Goal: Task Accomplishment & Management: Manage account settings

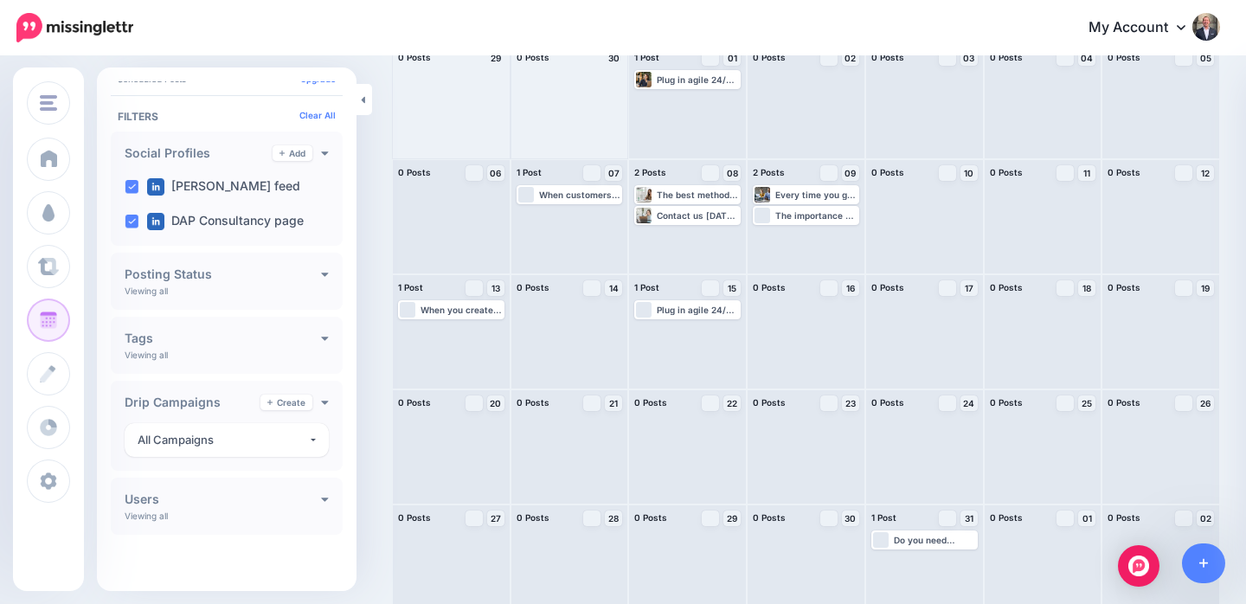
scroll to position [157, 0]
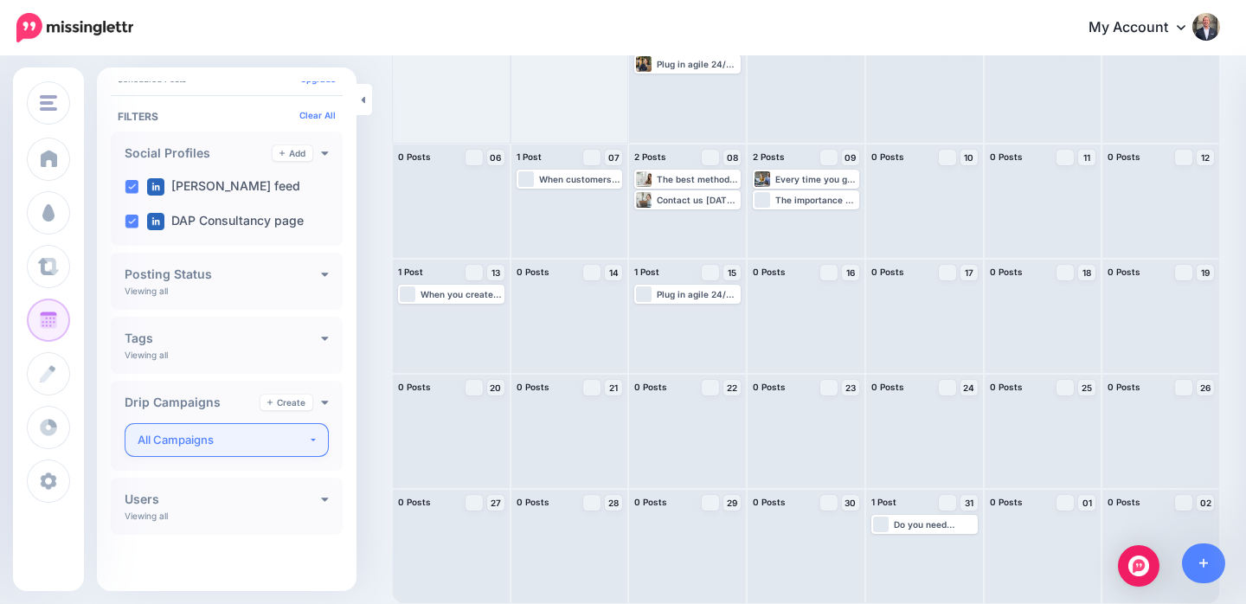
click at [307, 440] on button "All Campaigns" at bounding box center [227, 440] width 204 height 34
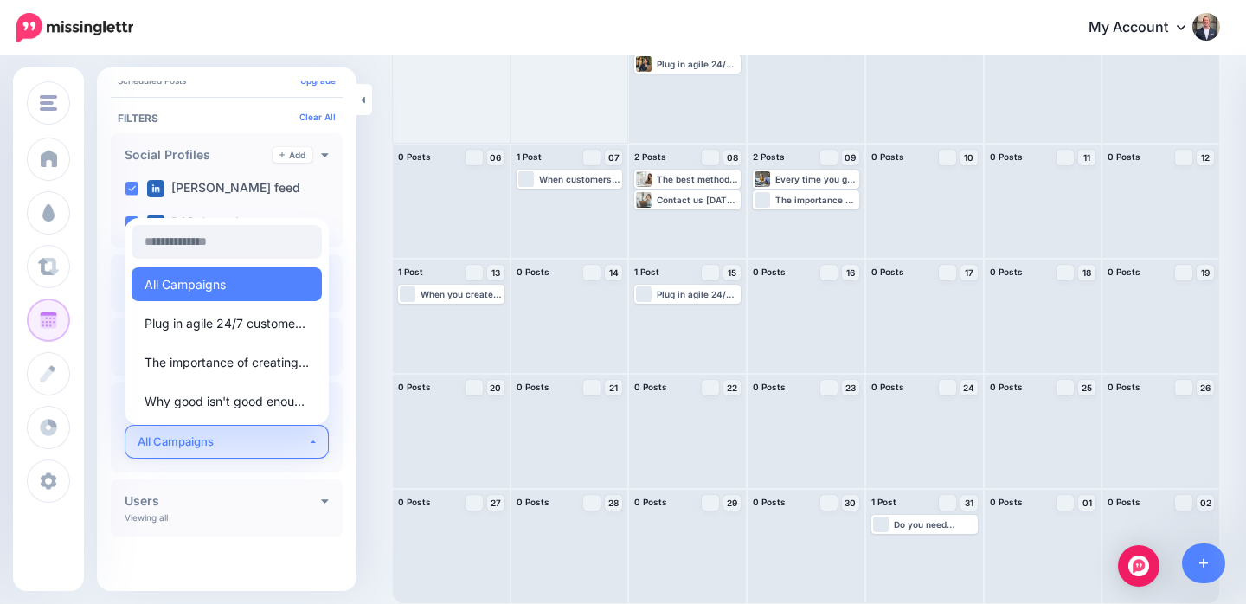
click at [307, 440] on button "All Campaigns" at bounding box center [227, 442] width 204 height 34
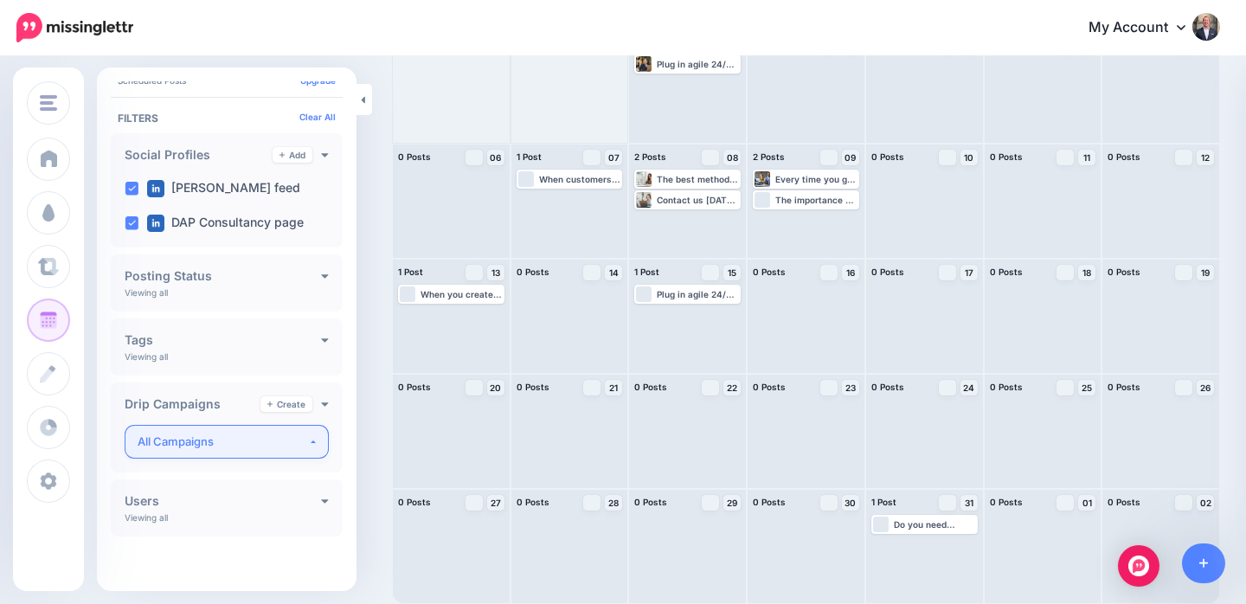
scroll to position [155, 0]
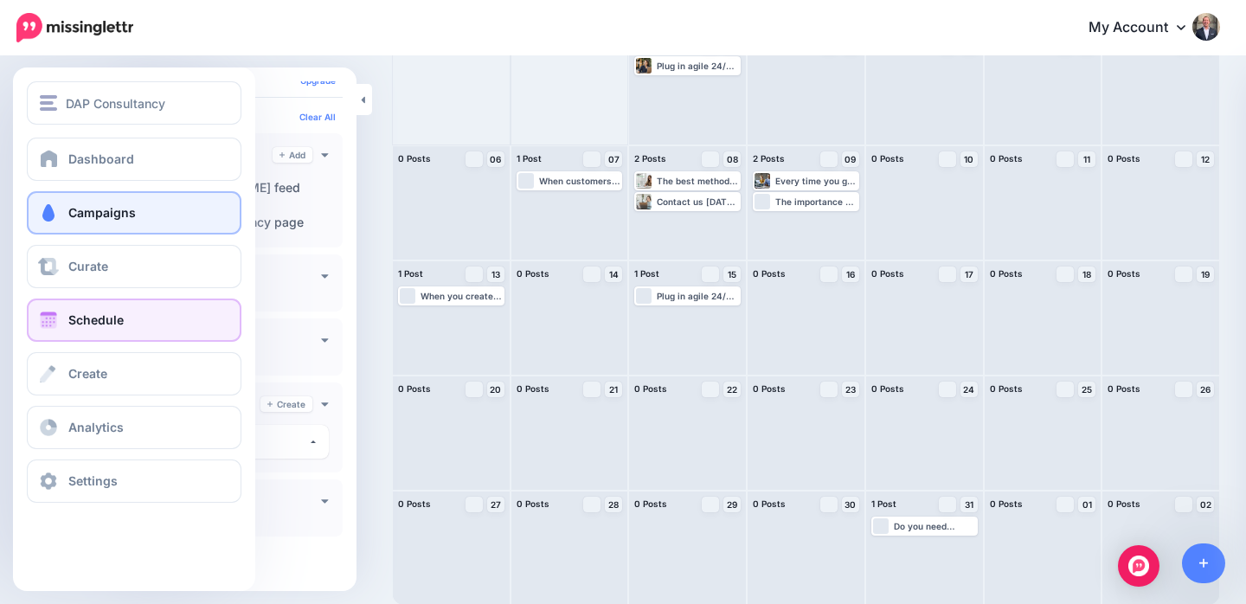
click at [85, 207] on span "Campaigns" at bounding box center [101, 212] width 67 height 15
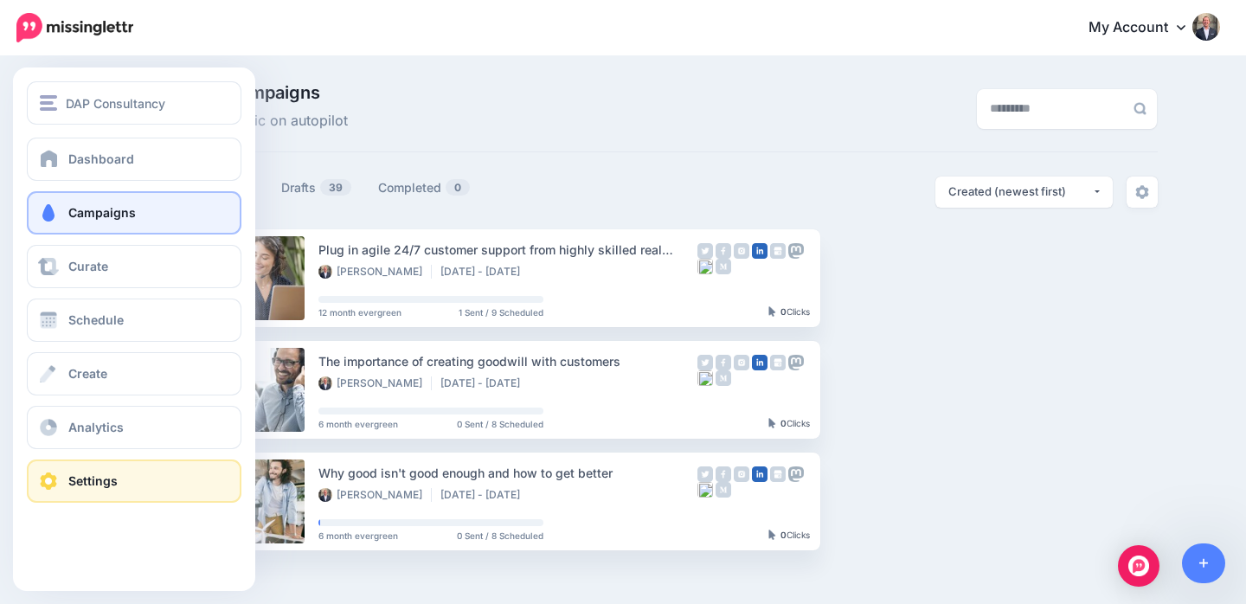
click at [101, 473] on span "Settings" at bounding box center [92, 480] width 49 height 15
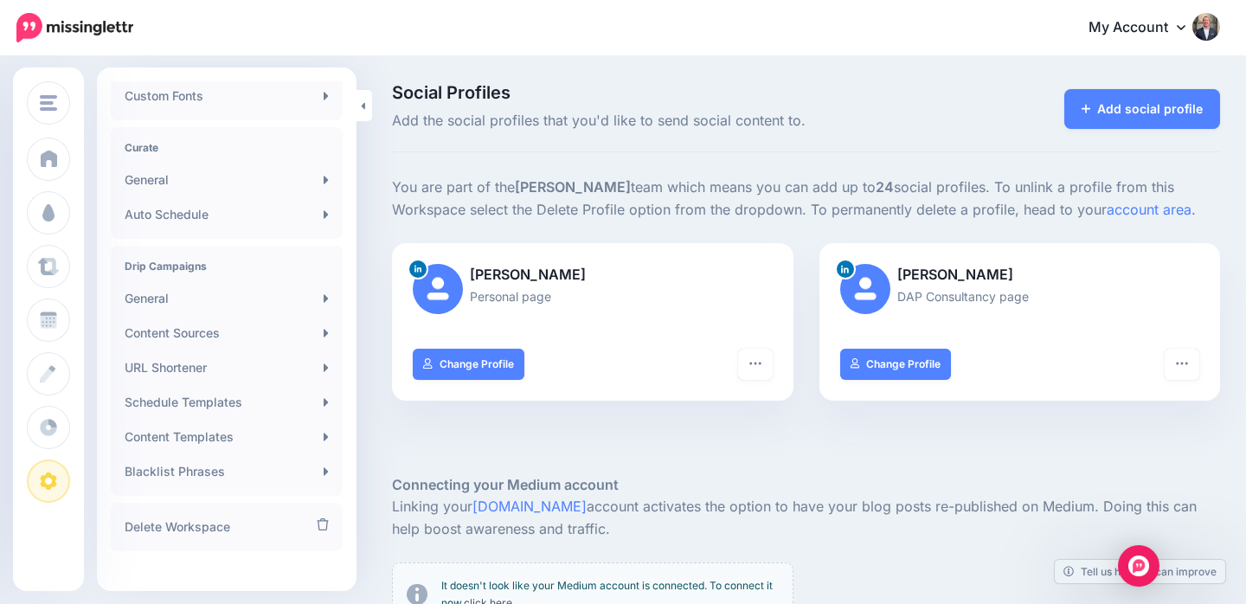
scroll to position [335, 0]
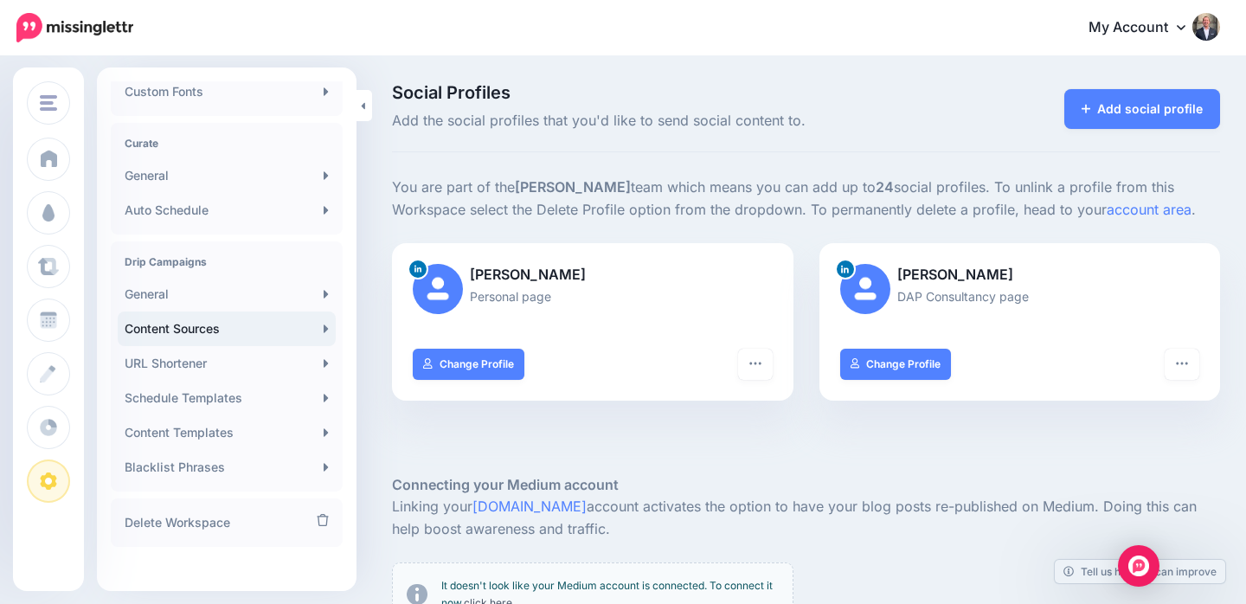
click at [281, 330] on link "Content Sources" at bounding box center [227, 328] width 218 height 35
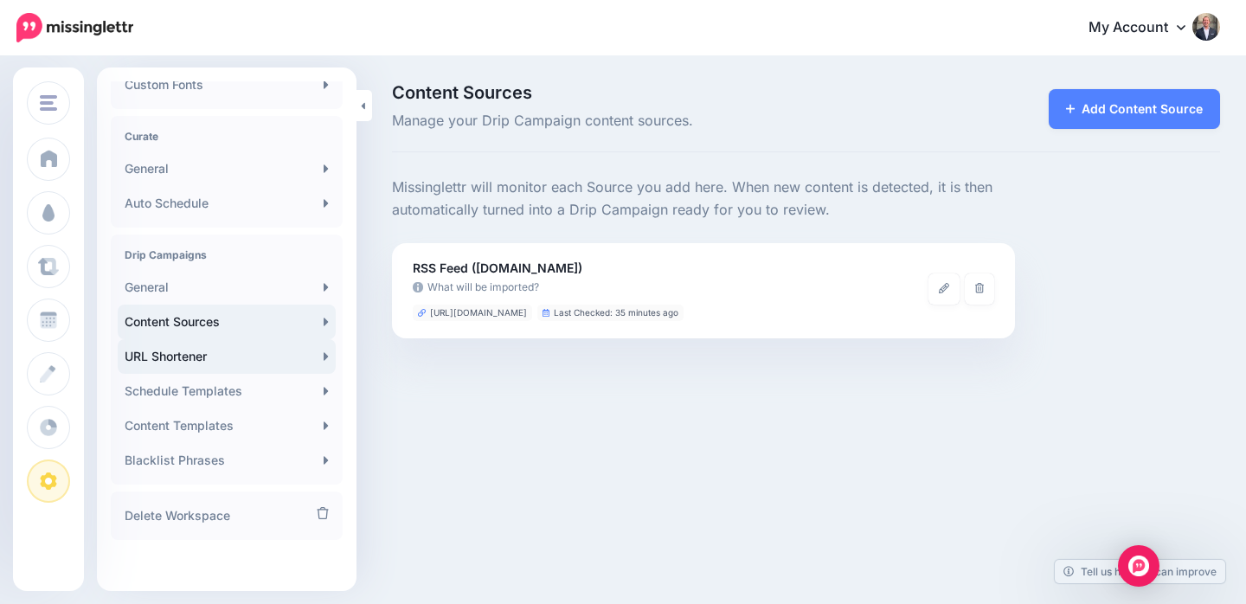
scroll to position [347, 0]
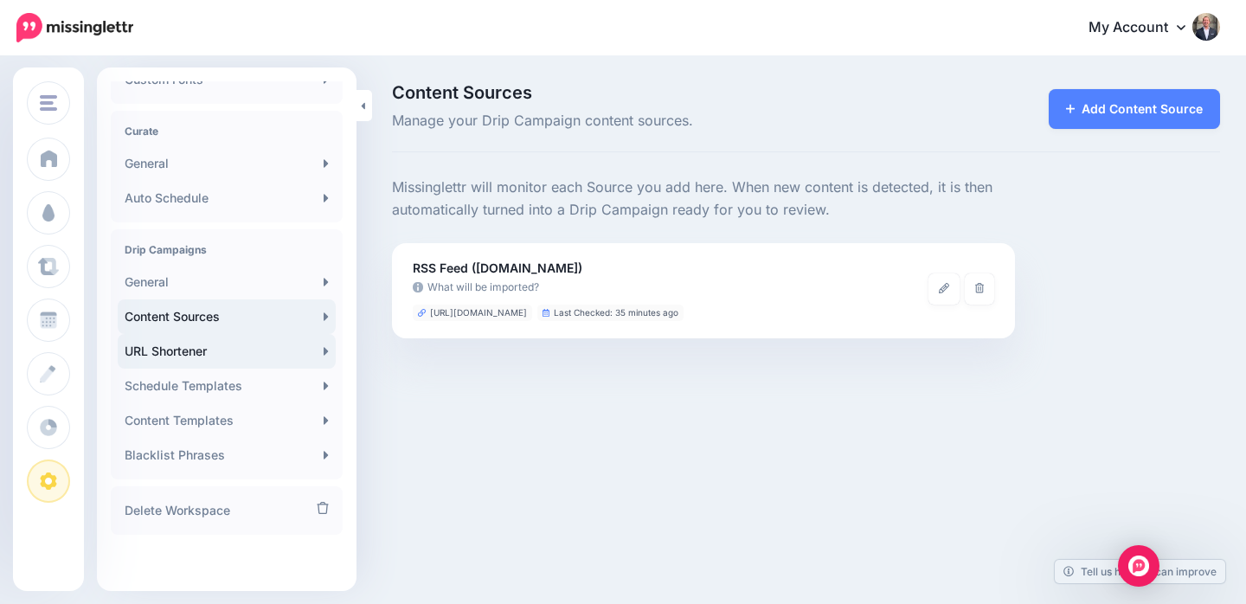
click at [267, 349] on link "URL Shortener" at bounding box center [227, 351] width 218 height 35
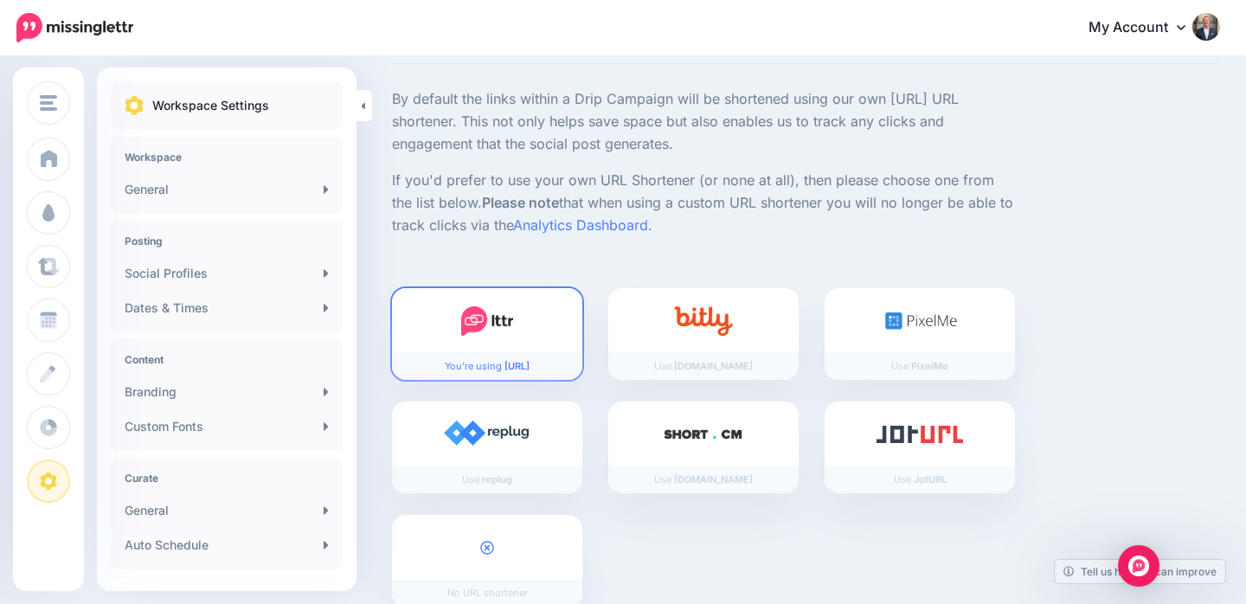
scroll to position [138, 0]
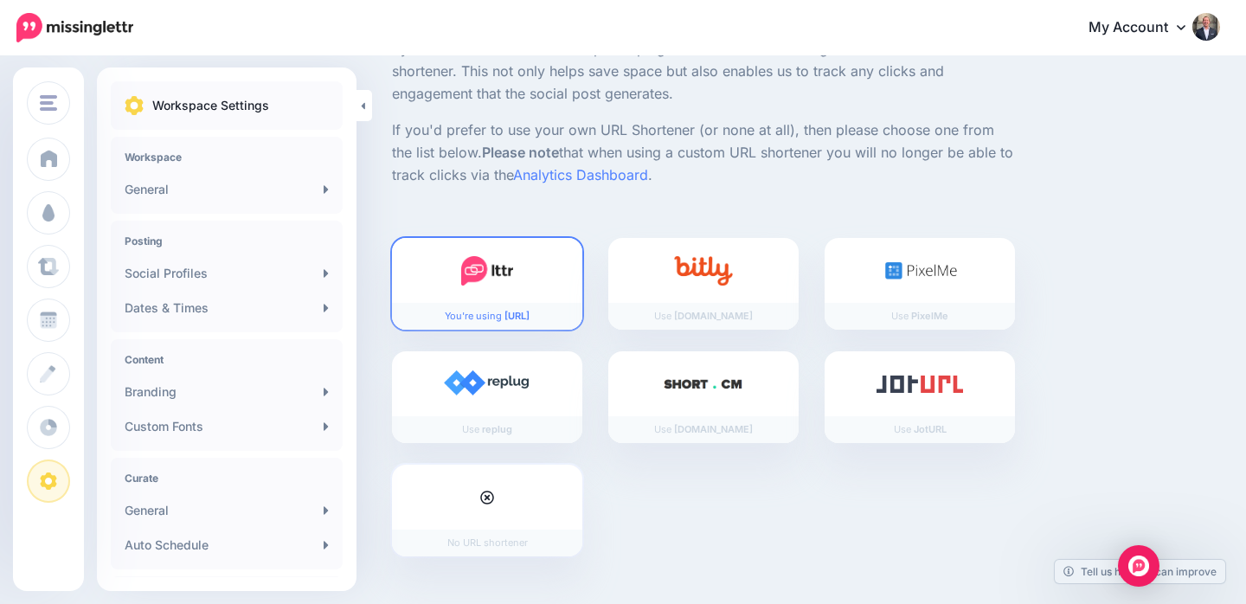
click at [487, 497] on icon at bounding box center [487, 497] width 14 height 14
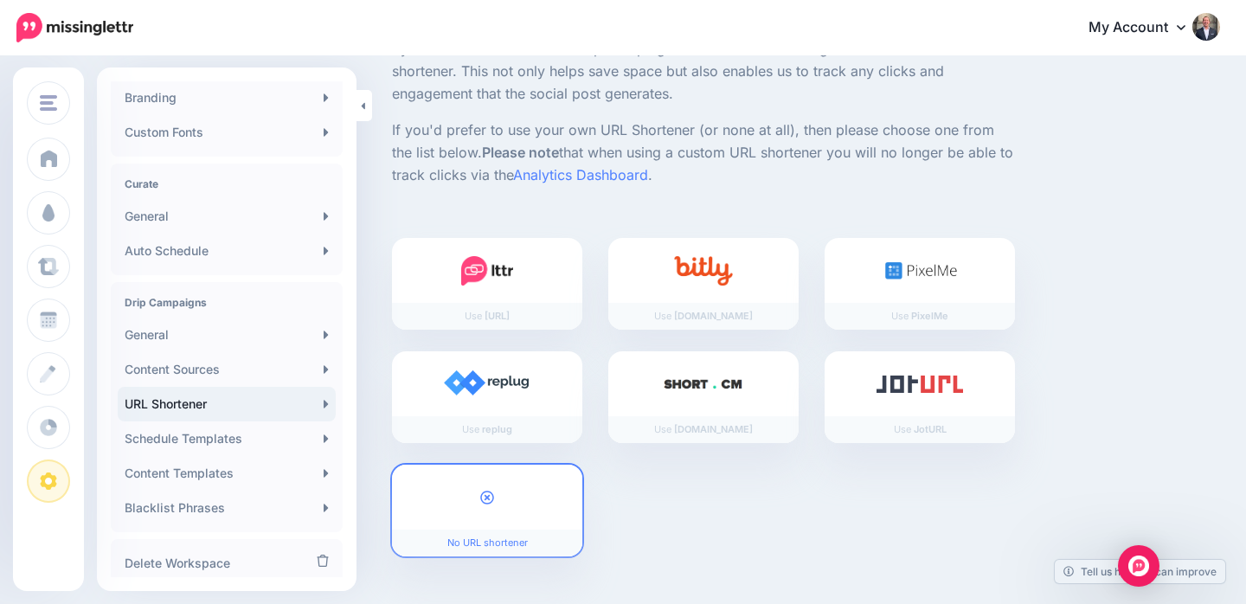
scroll to position [347, 0]
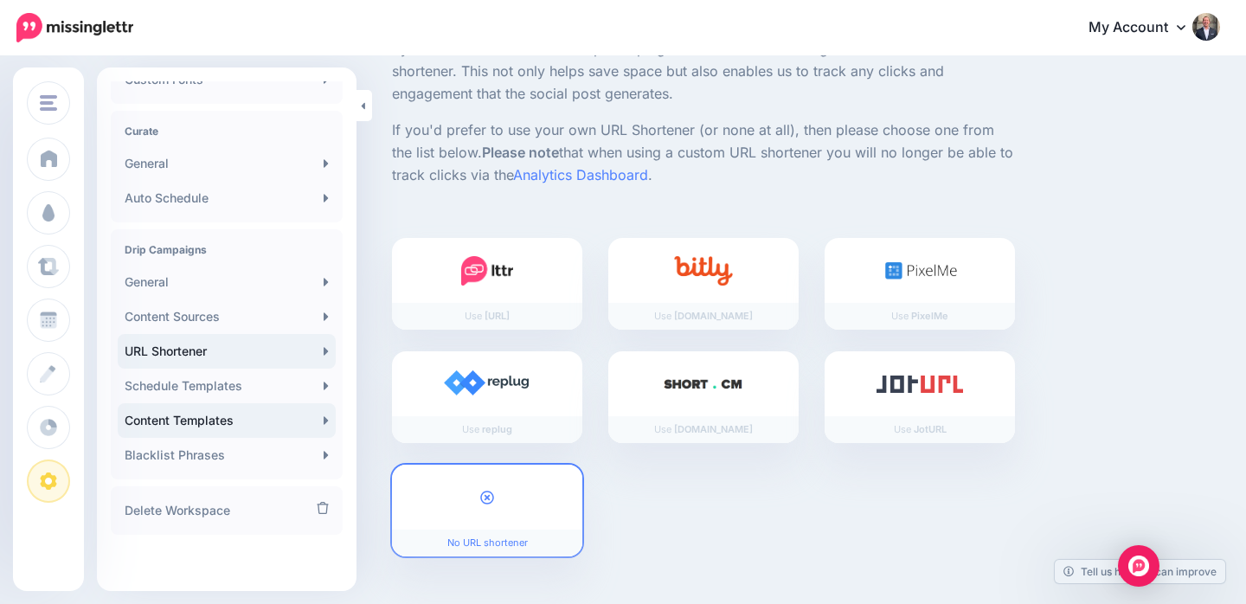
click at [253, 414] on link "Content Templates" at bounding box center [227, 420] width 218 height 35
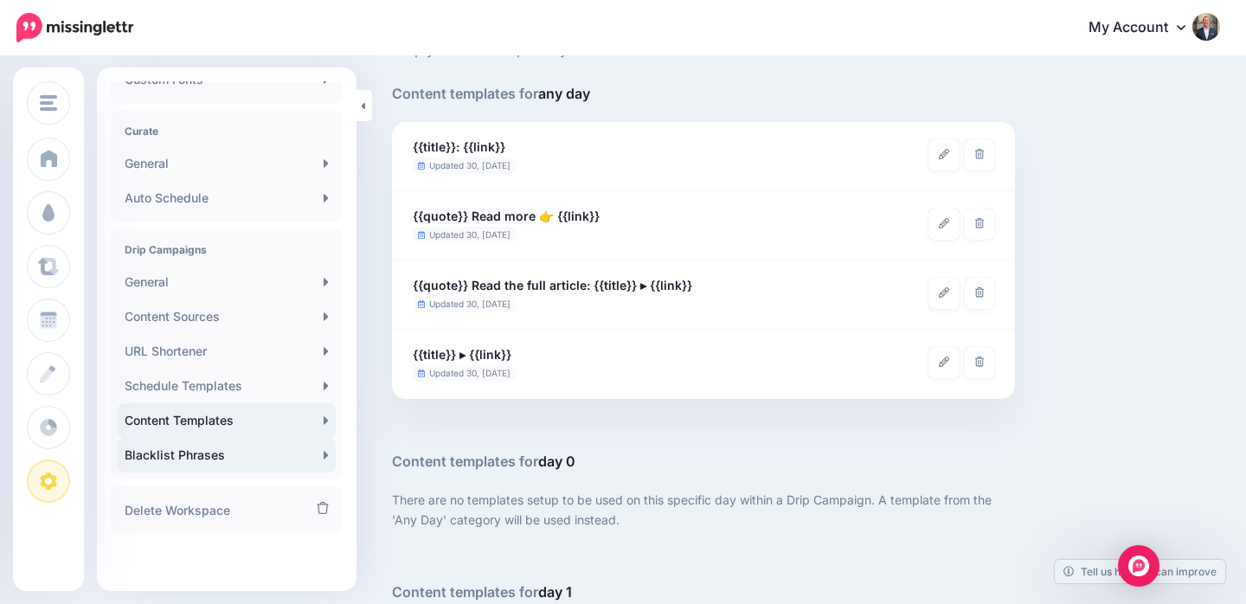
scroll to position [186, 0]
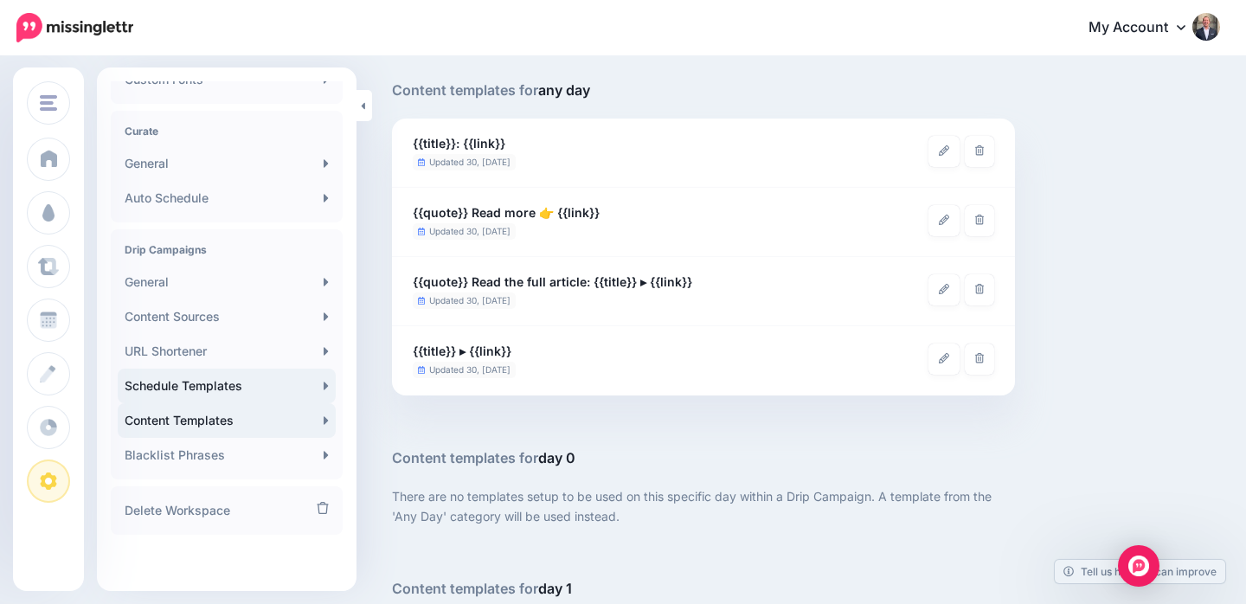
click at [252, 384] on link "Schedule Templates" at bounding box center [227, 386] width 218 height 35
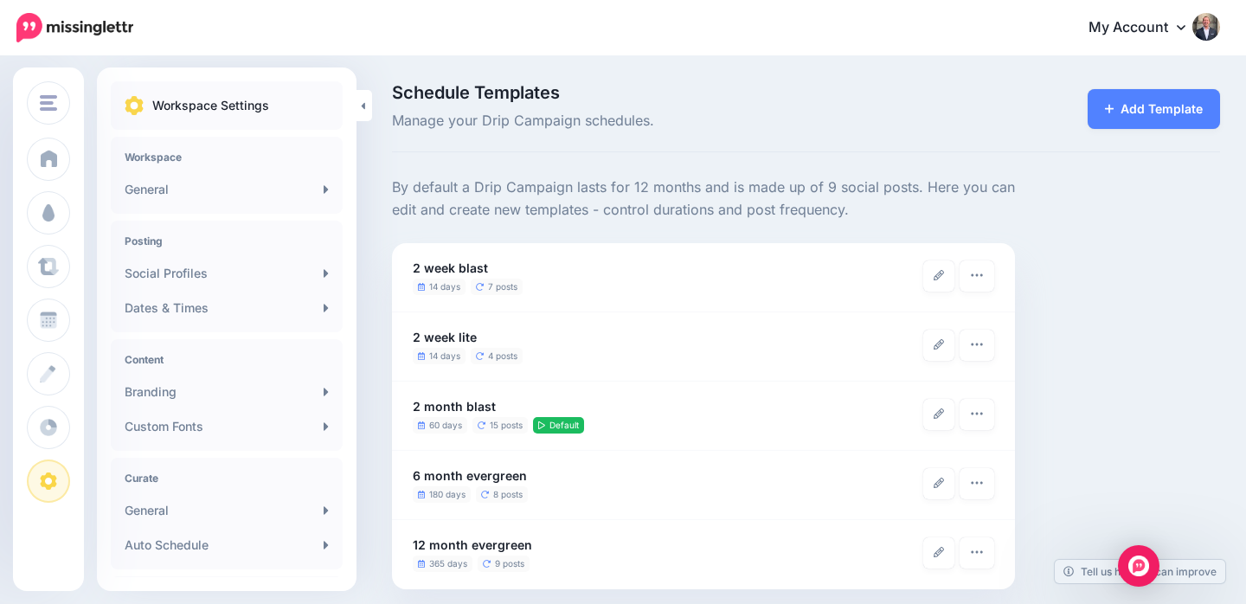
scroll to position [11, 0]
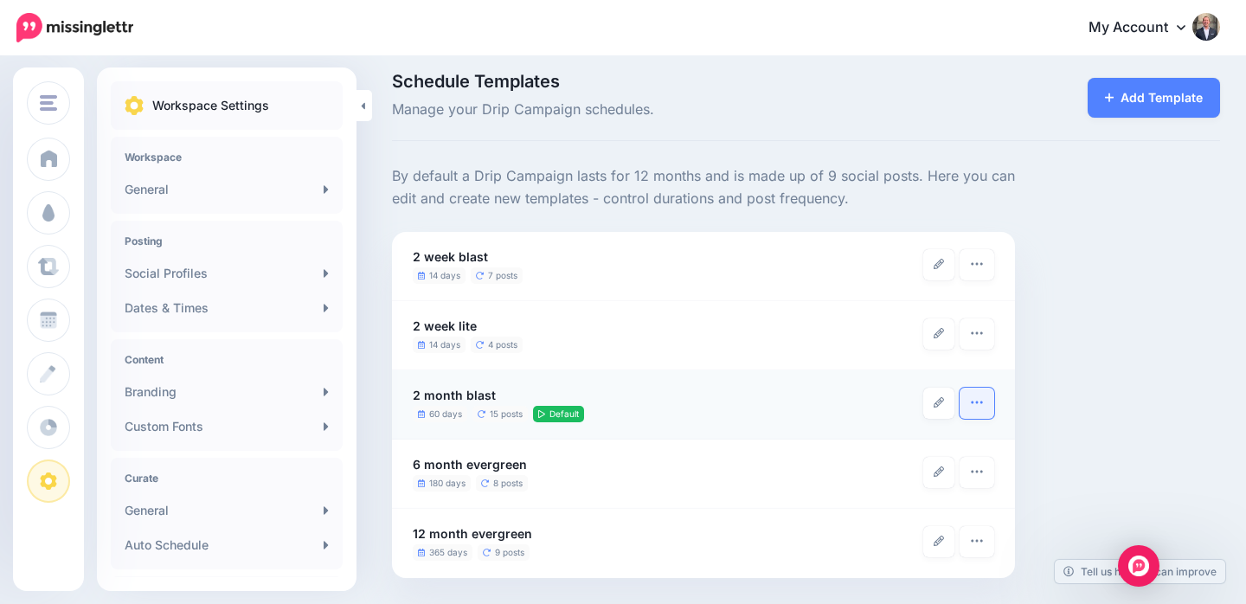
click at [971, 400] on icon "button" at bounding box center [977, 402] width 14 height 14
click at [1065, 369] on div "By default a Drip Campaign lasts for 12 months and is made up of 9 social posts…" at bounding box center [806, 371] width 854 height 413
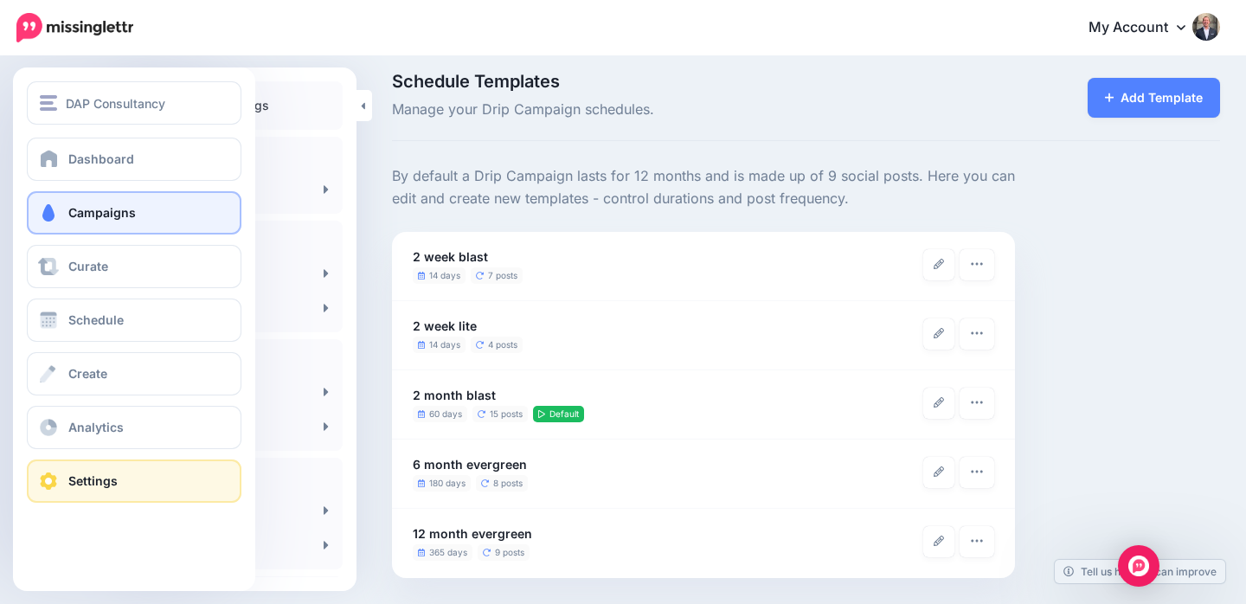
click at [121, 215] on span "Campaigns" at bounding box center [101, 212] width 67 height 15
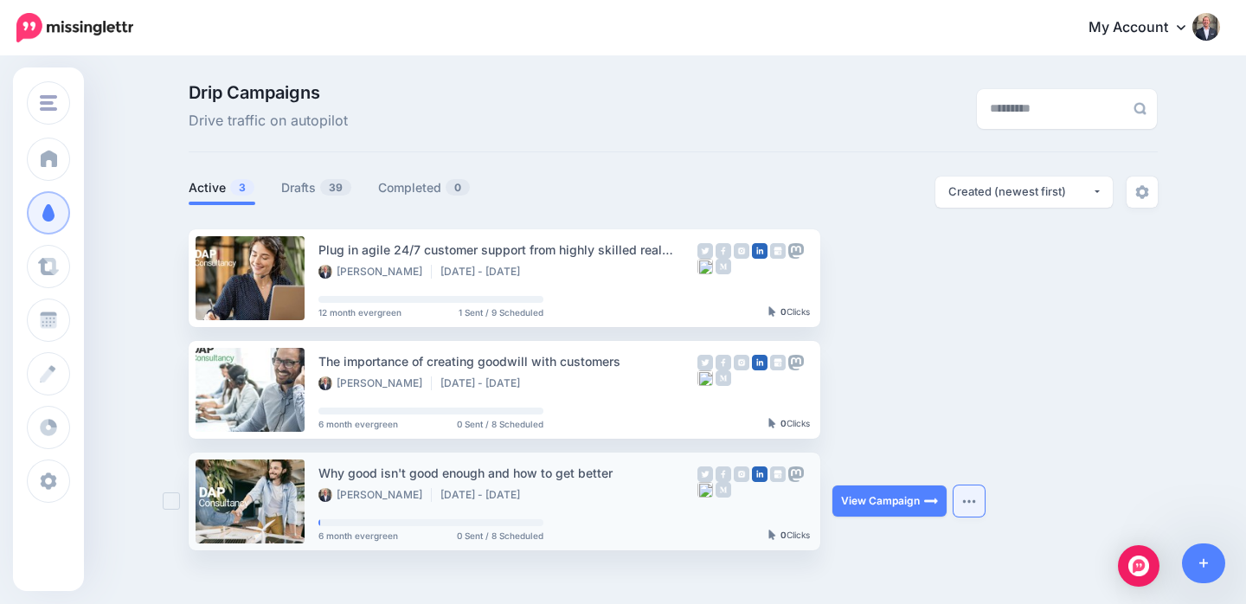
click at [970, 499] on img "button" at bounding box center [969, 500] width 14 height 5
click at [298, 187] on link "Drafts 39" at bounding box center [316, 187] width 71 height 21
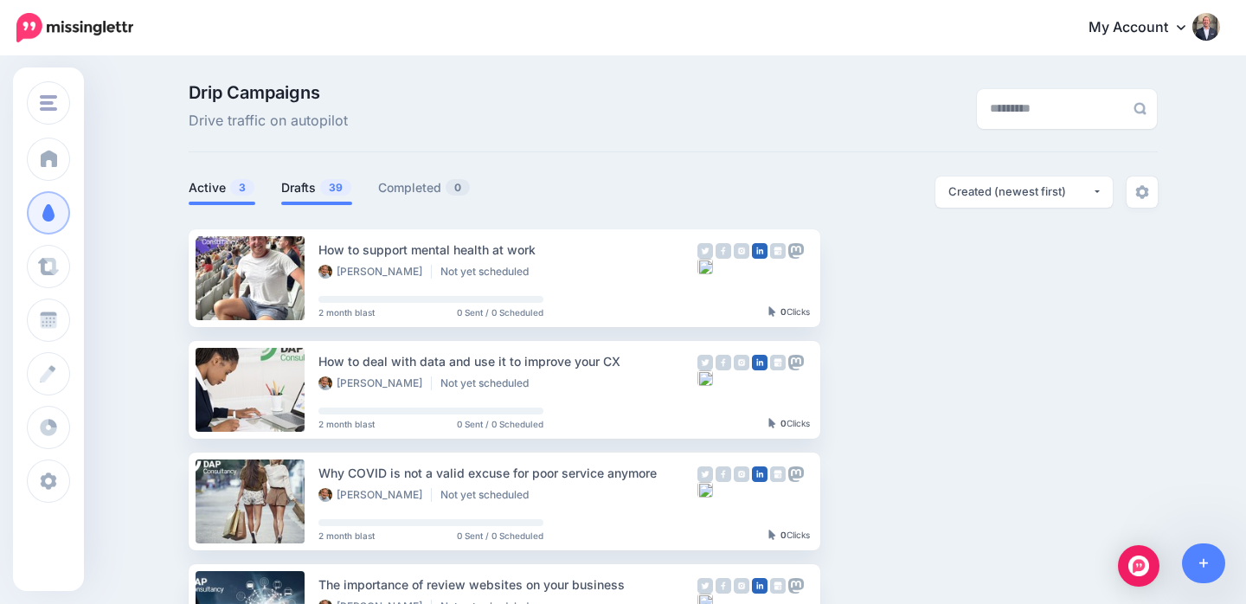
click at [215, 190] on link "Active 3" at bounding box center [222, 187] width 67 height 21
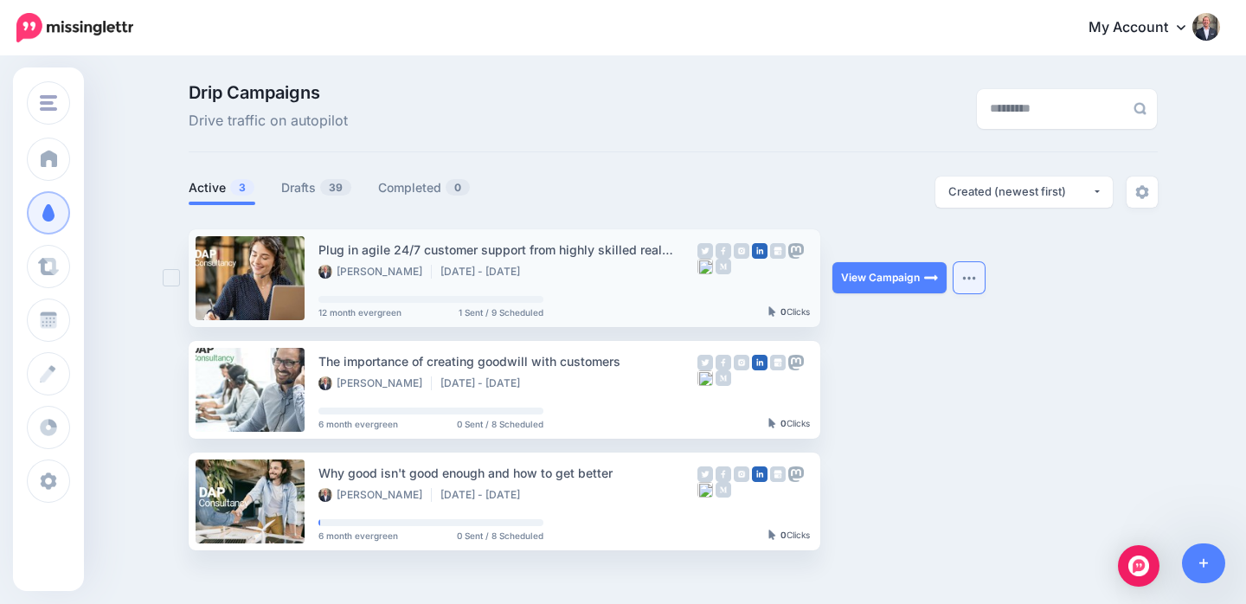
click at [968, 273] on button "button" at bounding box center [968, 277] width 31 height 31
click at [1066, 345] on ul "Plug in agile 24/7 customer support from highly skilled real people when you ne…" at bounding box center [673, 389] width 969 height 321
click at [416, 186] on link "Completed 0" at bounding box center [424, 187] width 93 height 21
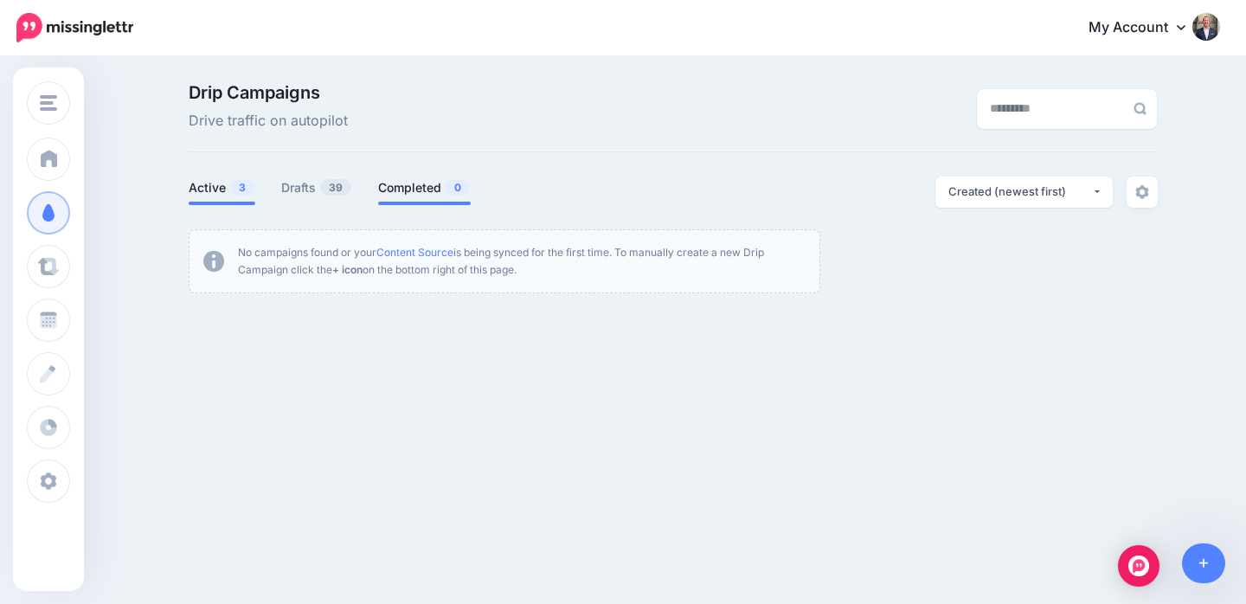
click at [225, 187] on link "Active 3" at bounding box center [222, 187] width 67 height 21
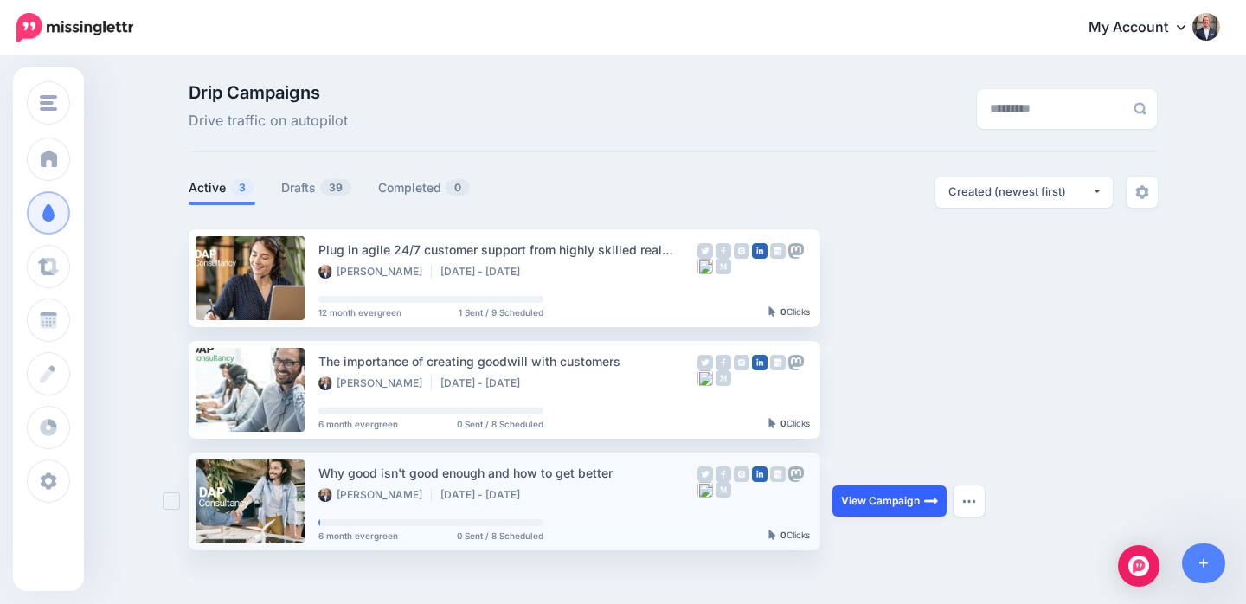
click at [860, 497] on link "View Campaign" at bounding box center [889, 500] width 114 height 31
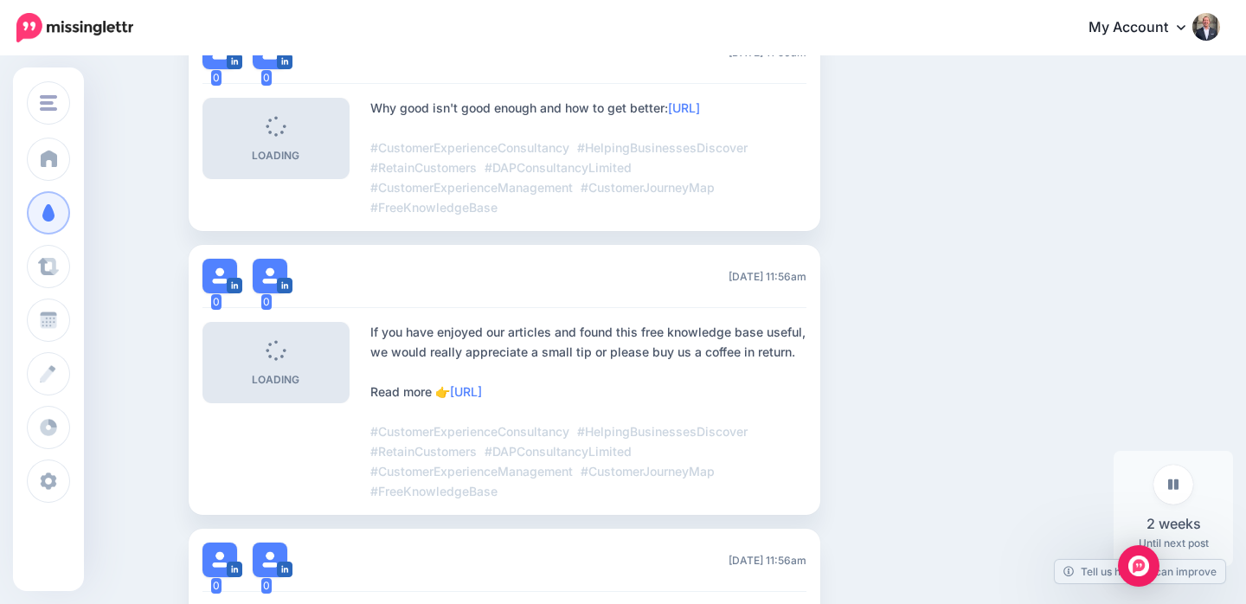
scroll to position [577, 0]
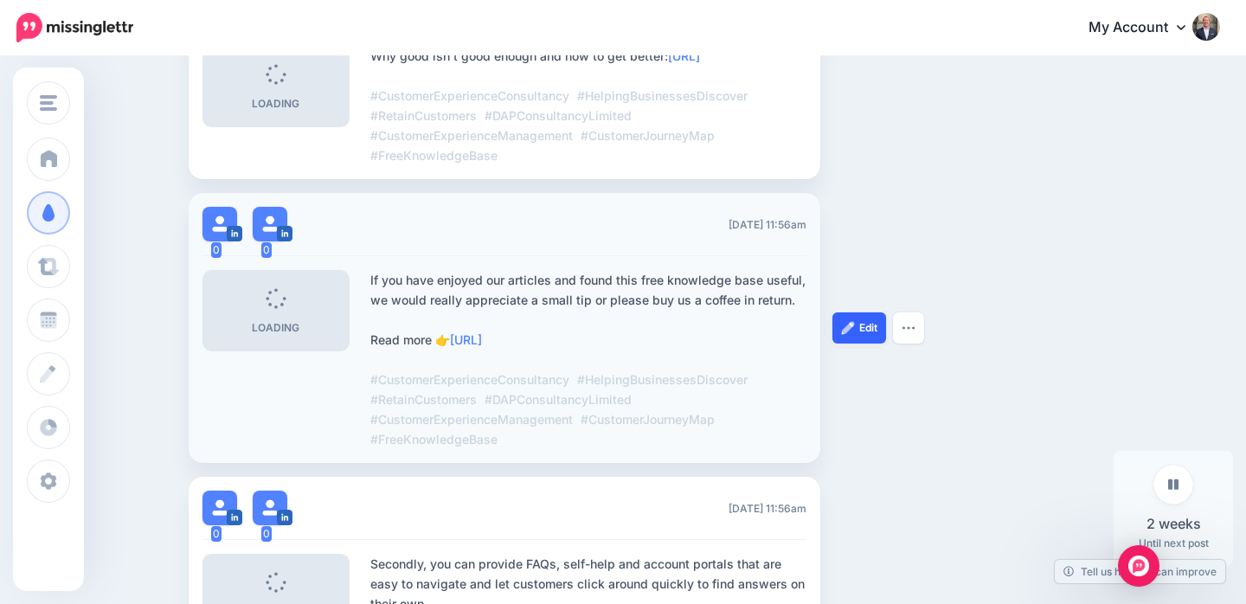
click at [850, 317] on link "Edit" at bounding box center [859, 327] width 54 height 31
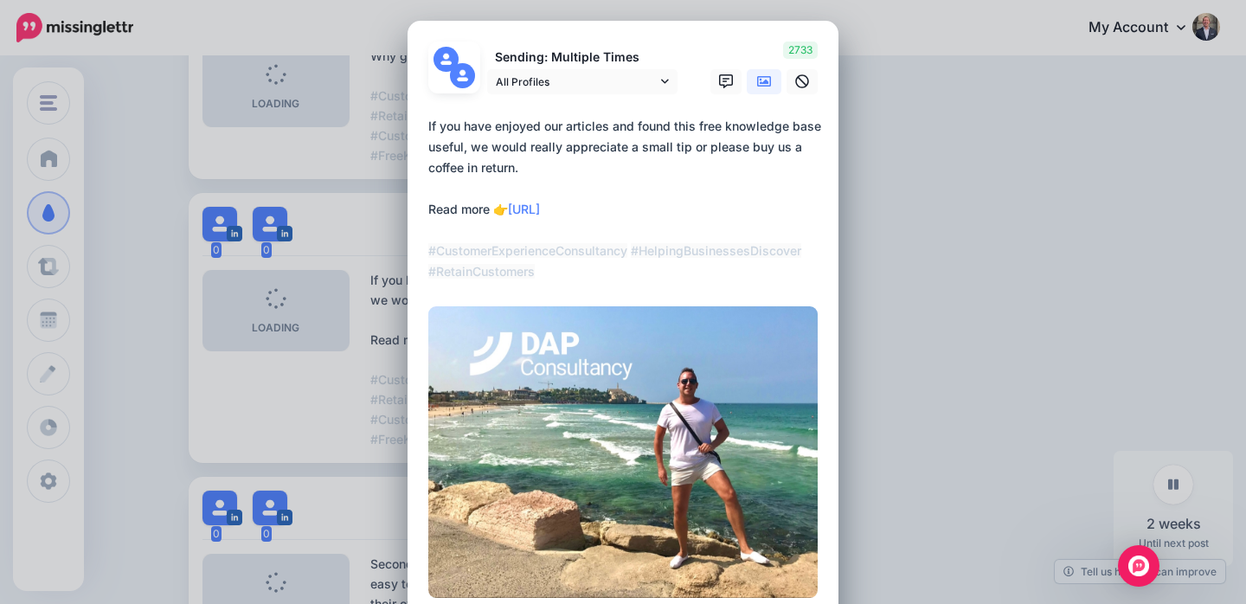
scroll to position [0, 0]
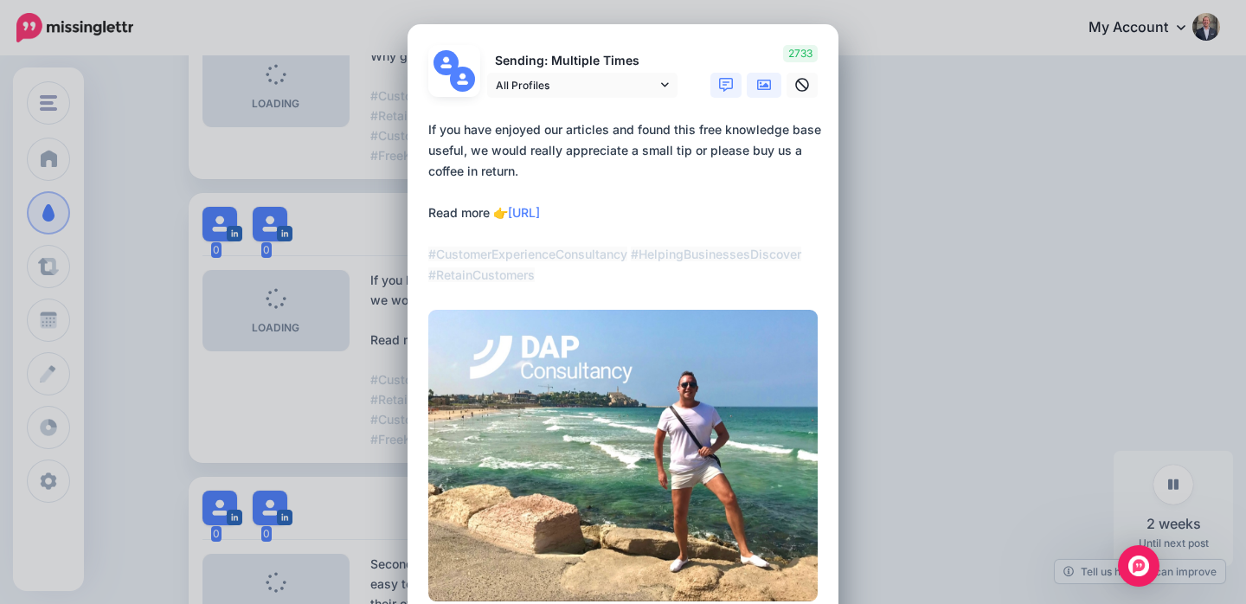
click at [727, 83] on icon at bounding box center [726, 85] width 14 height 14
type textarea "**********"
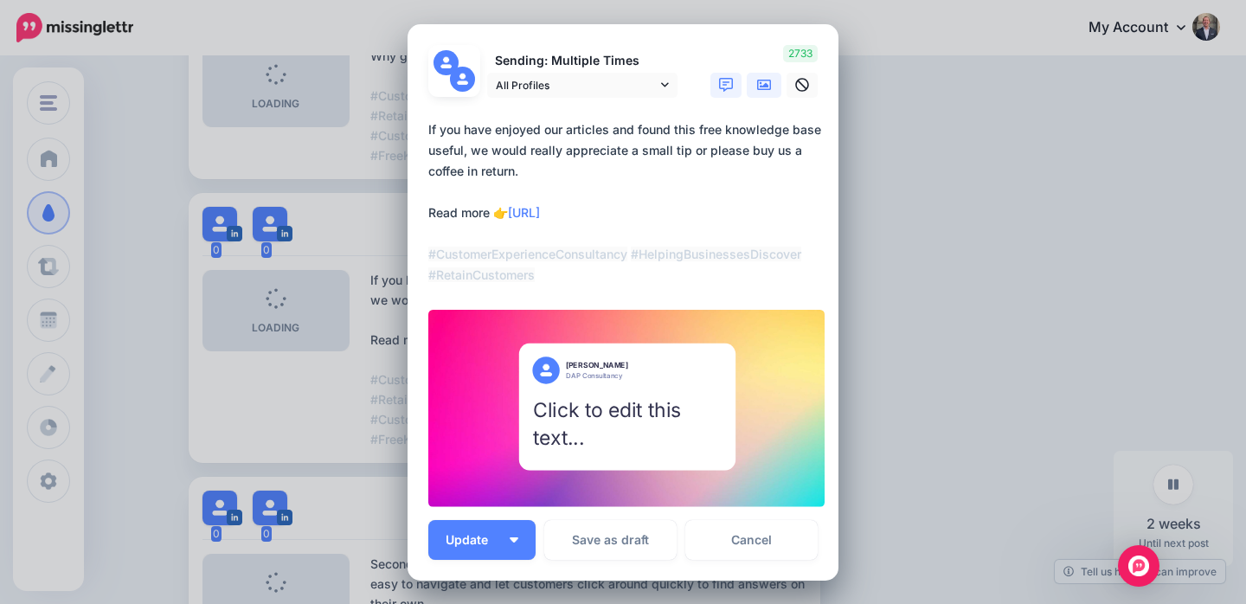
click at [763, 85] on icon at bounding box center [764, 85] width 14 height 10
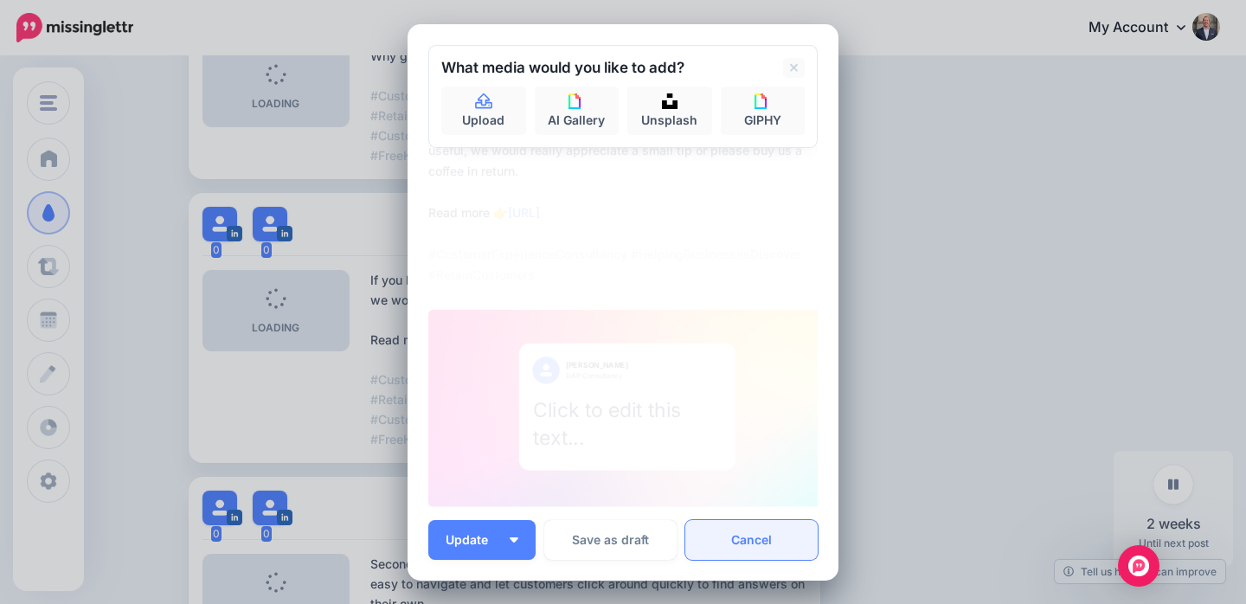
click at [741, 534] on link "Cancel" at bounding box center [751, 540] width 132 height 40
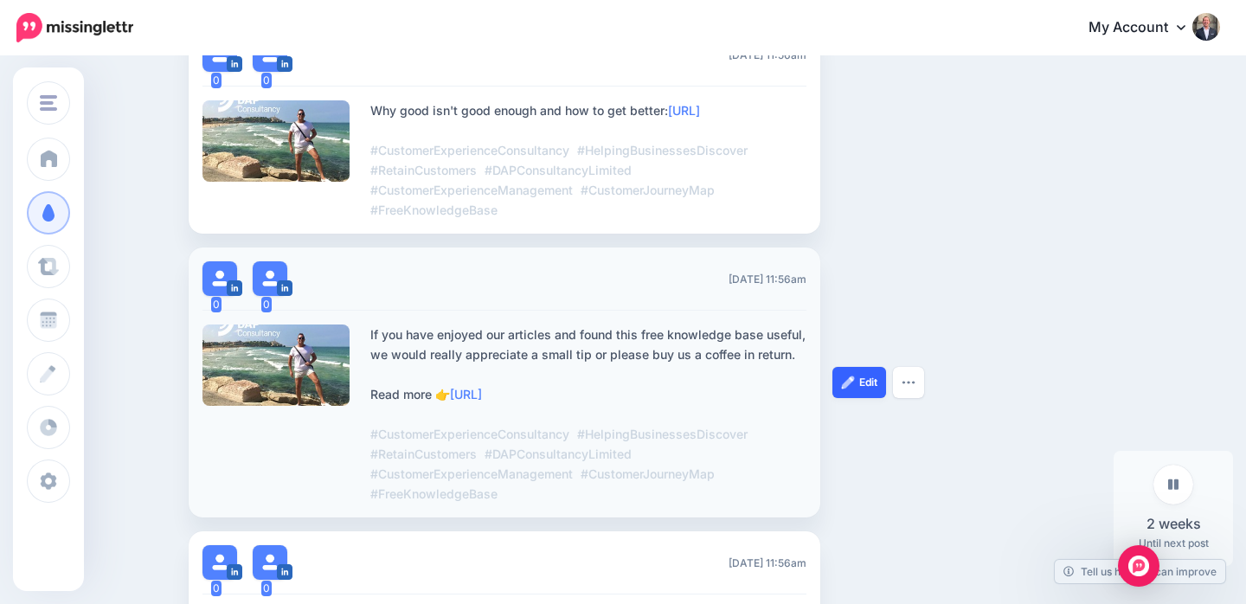
scroll to position [524, 0]
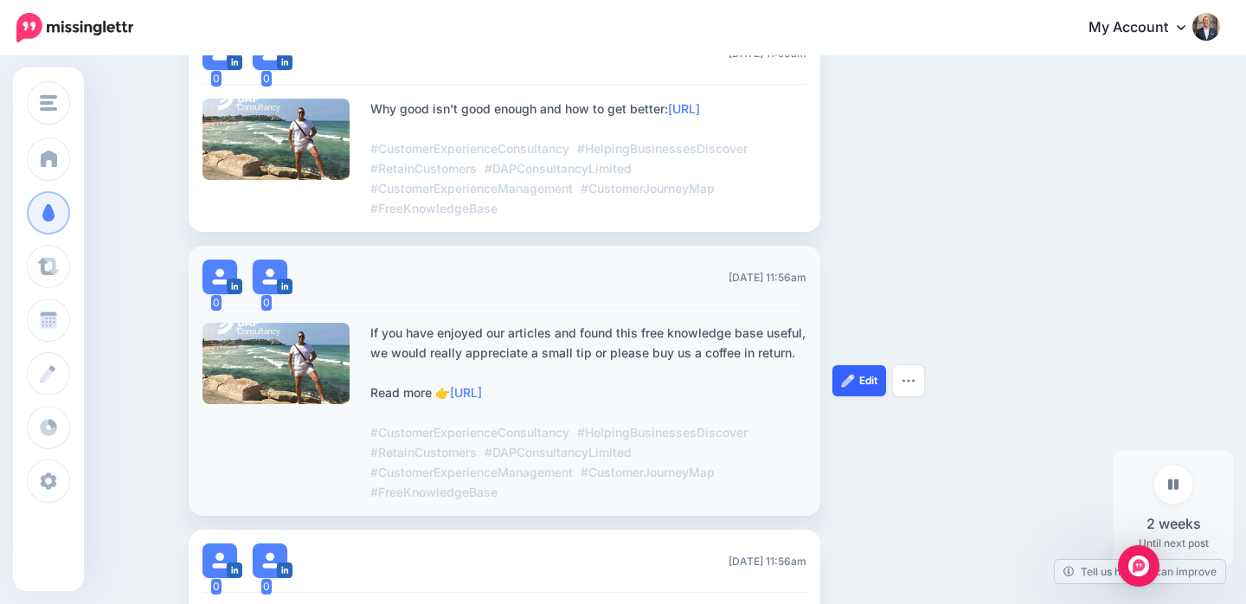
click at [842, 383] on img at bounding box center [848, 381] width 14 height 14
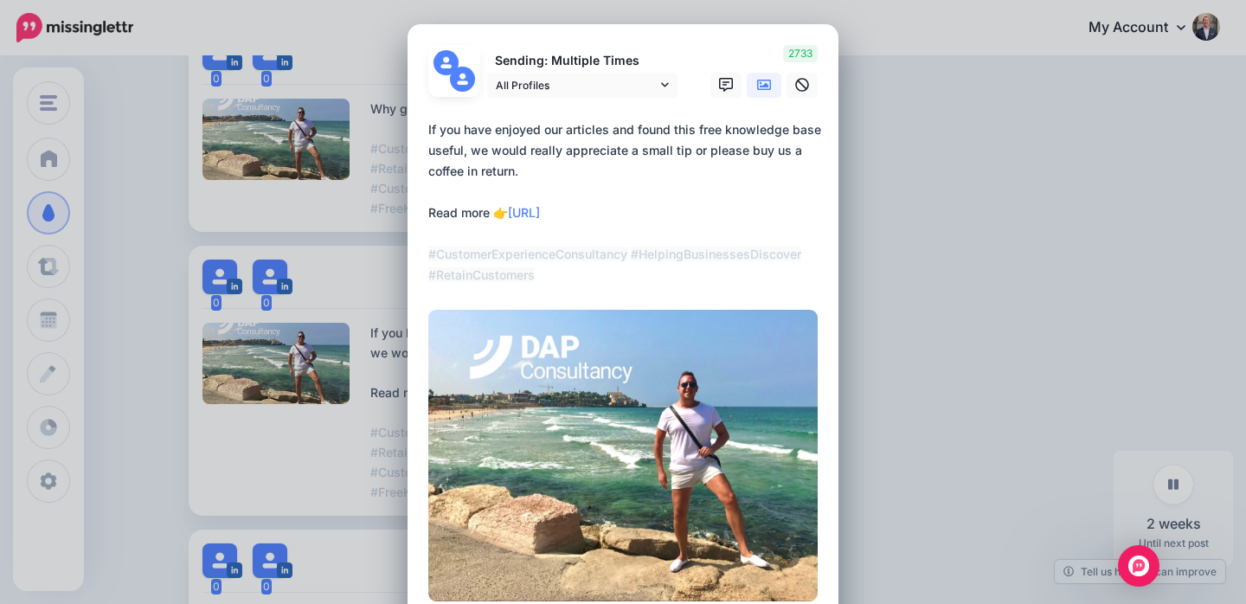
click at [547, 158] on textarea "**********" at bounding box center [627, 202] width 398 height 166
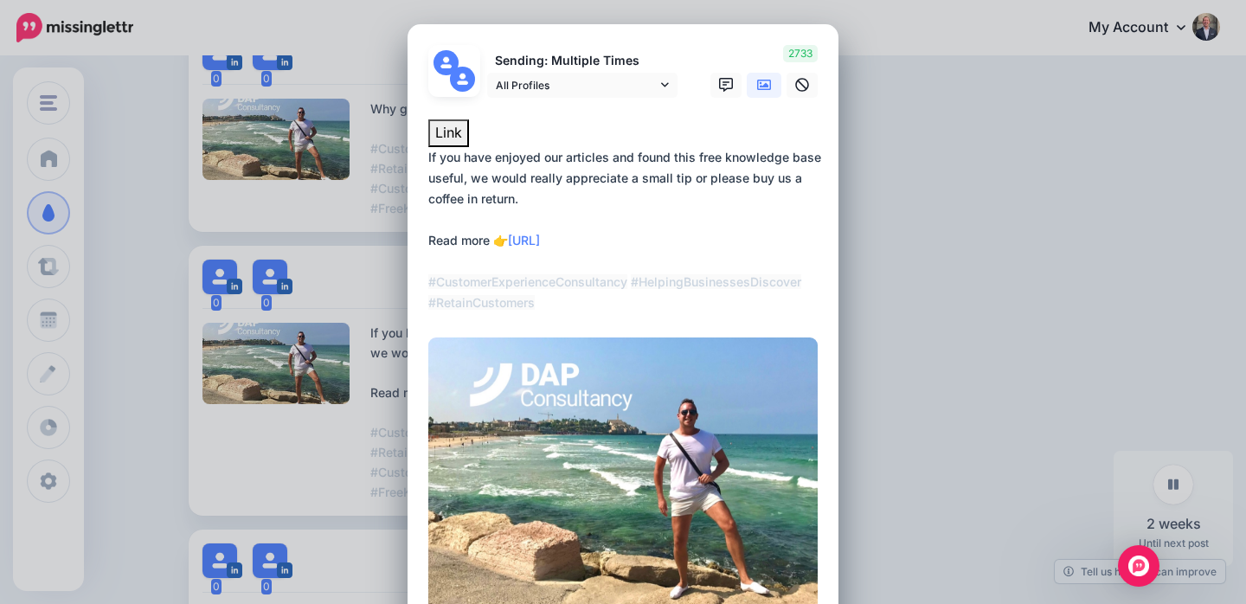
click at [524, 161] on textarea "**********" at bounding box center [627, 230] width 398 height 166
click at [601, 172] on textarea "**********" at bounding box center [627, 230] width 398 height 166
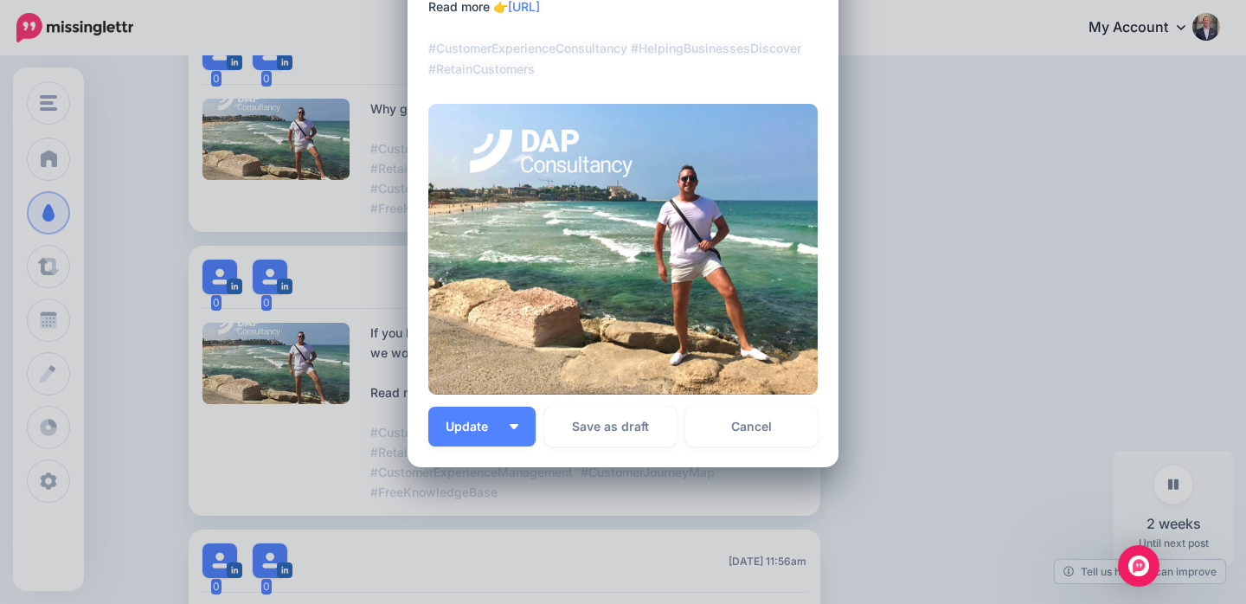
scroll to position [262, 0]
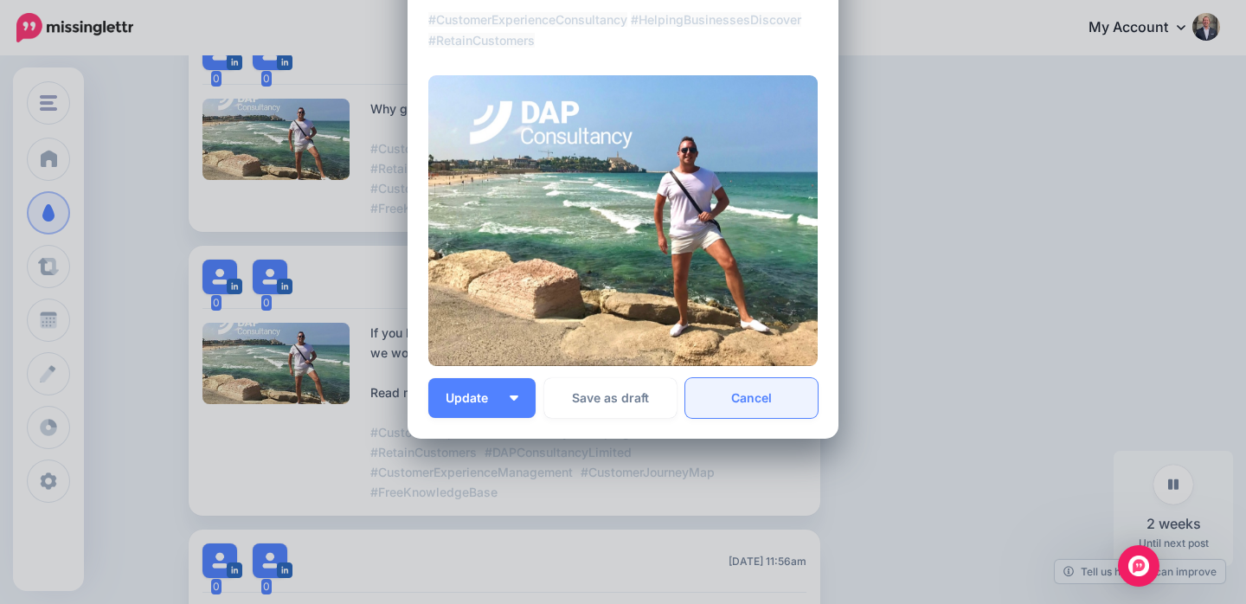
click at [742, 390] on link "Cancel" at bounding box center [751, 398] width 132 height 40
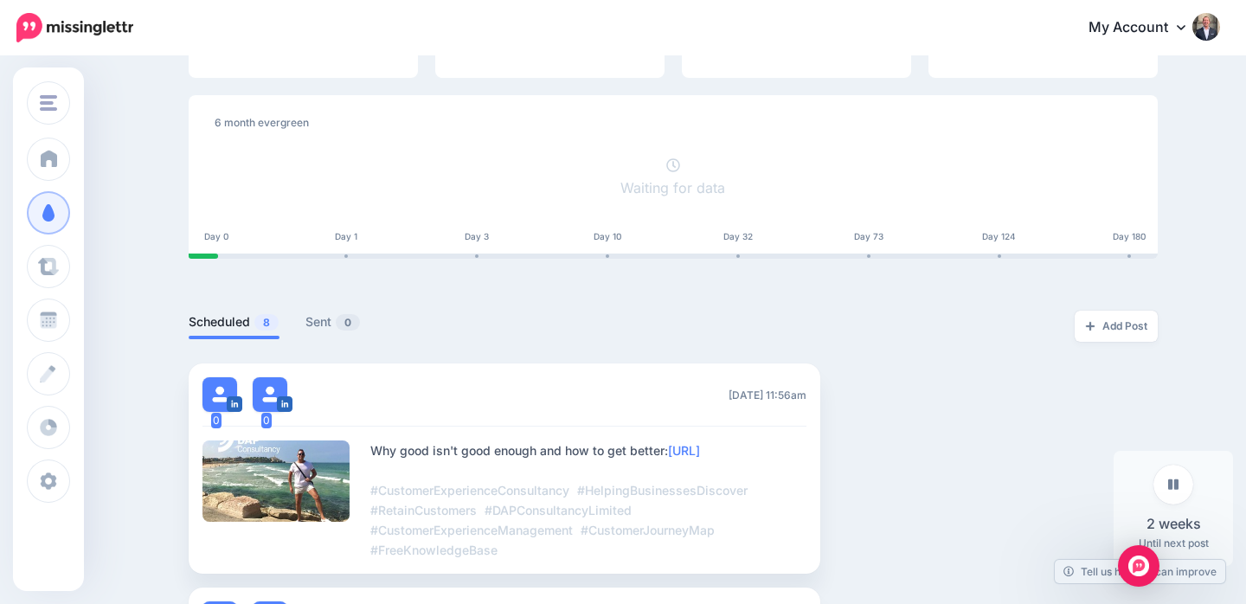
scroll to position [0, 0]
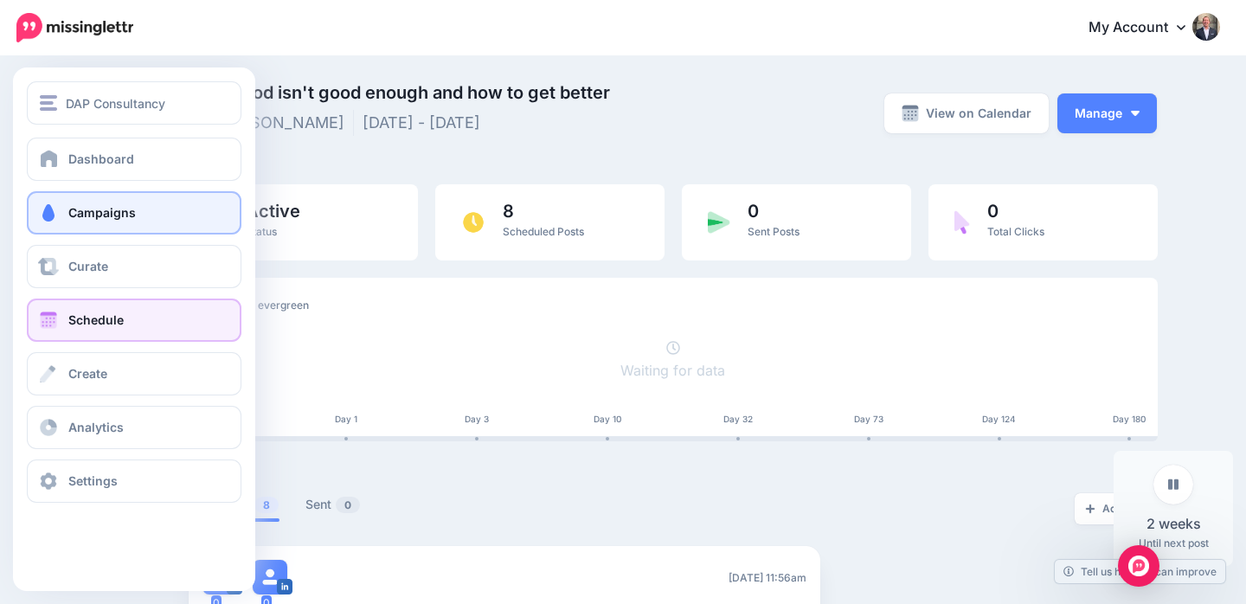
click at [83, 309] on link "Schedule" at bounding box center [134, 319] width 215 height 43
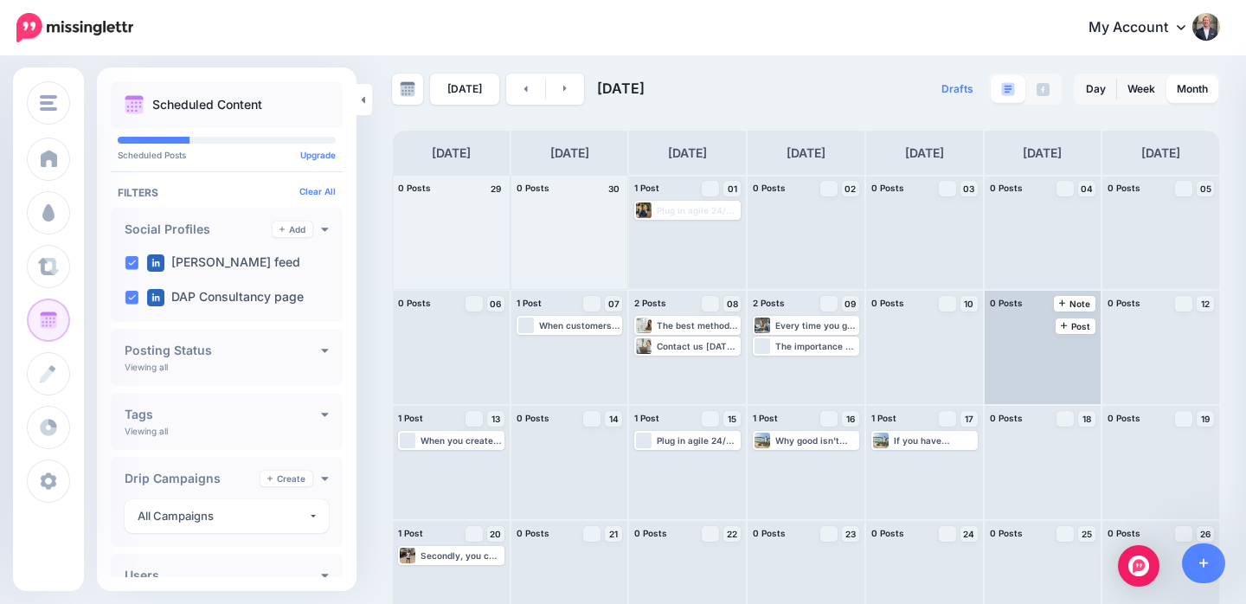
scroll to position [13, 0]
